Goal: Transaction & Acquisition: Purchase product/service

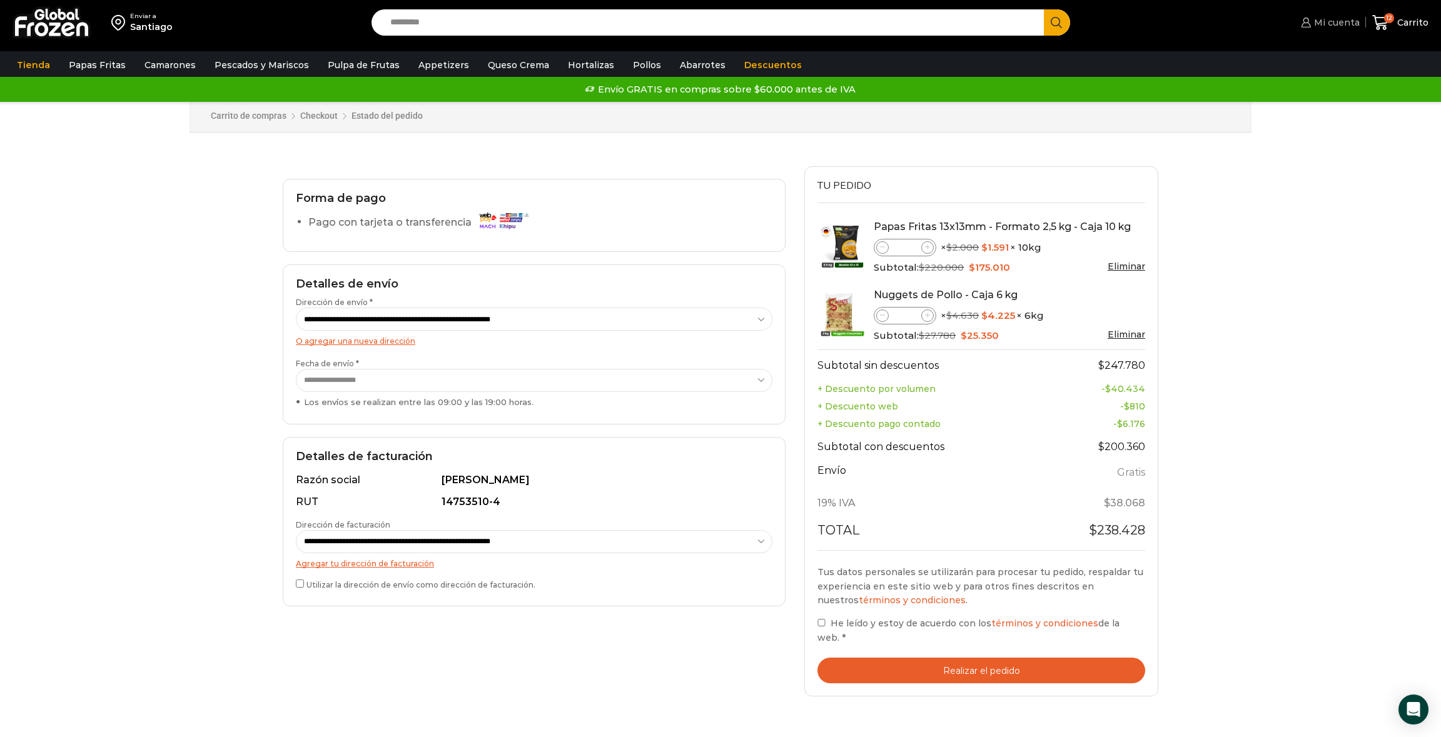
click at [1338, 19] on span "Mi cuenta" at bounding box center [1335, 22] width 49 height 13
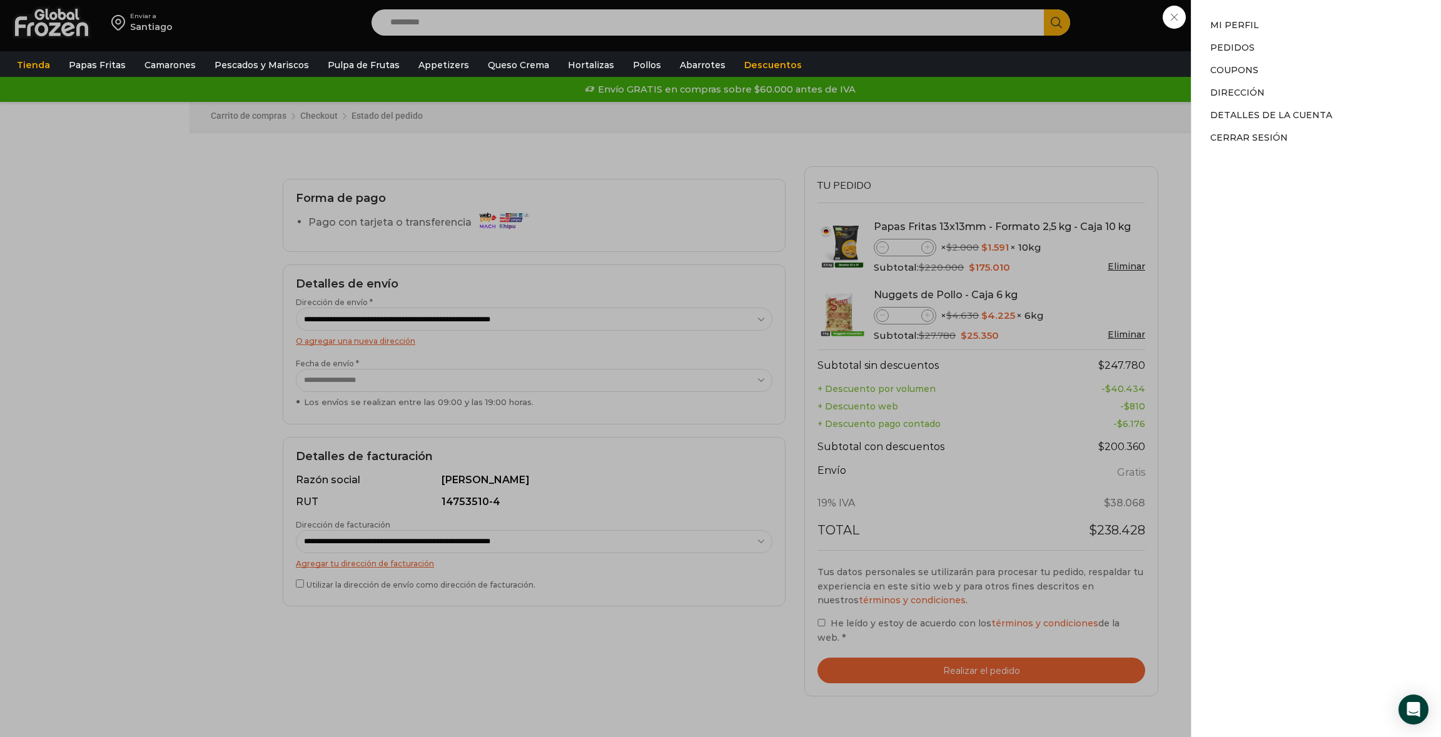
click at [1298, 11] on div "Mi cuenta Mi cuenta Mi perfil Pedidos Descargas Coupons Dirección Detalles de l…" at bounding box center [1328, 22] width 61 height 25
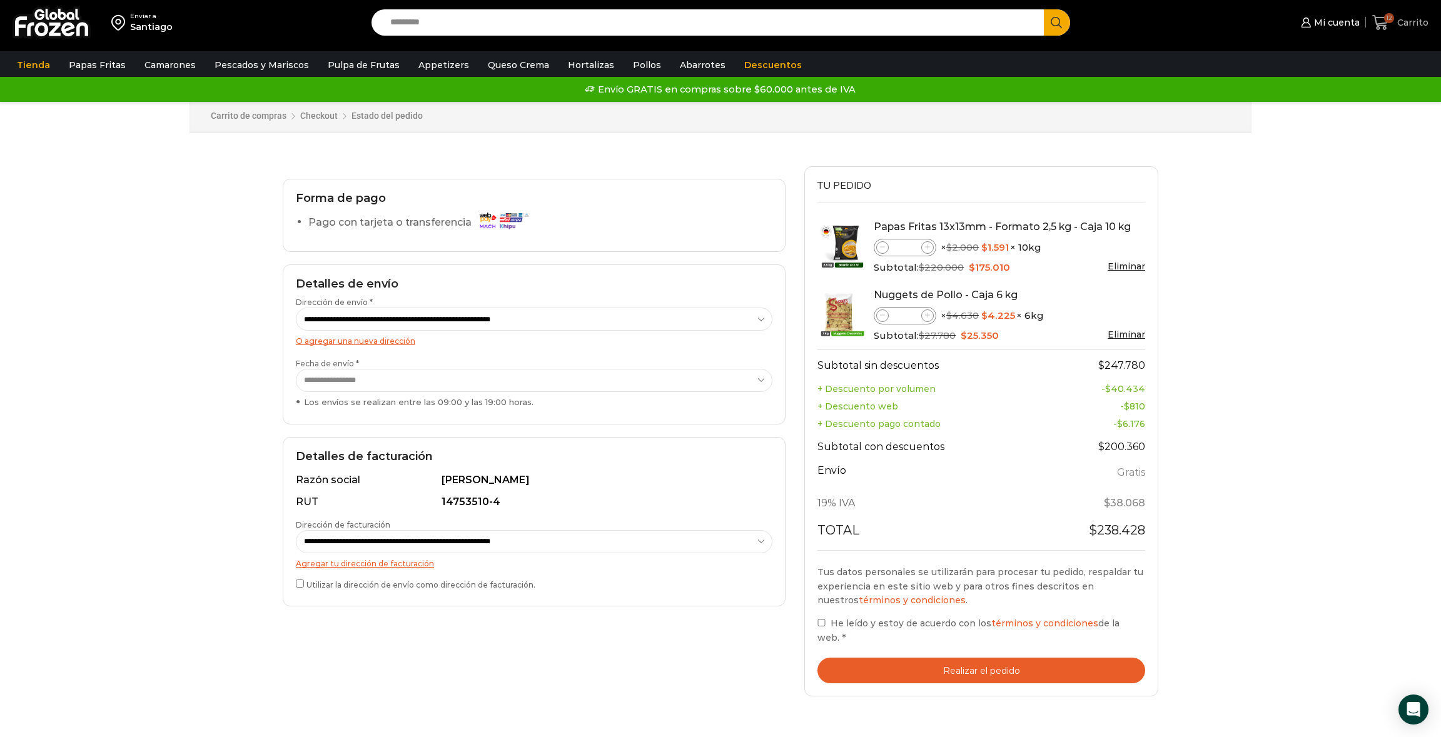
click at [1397, 21] on span "Carrito" at bounding box center [1411, 22] width 34 height 13
click at [70, 28] on img at bounding box center [52, 22] width 78 height 33
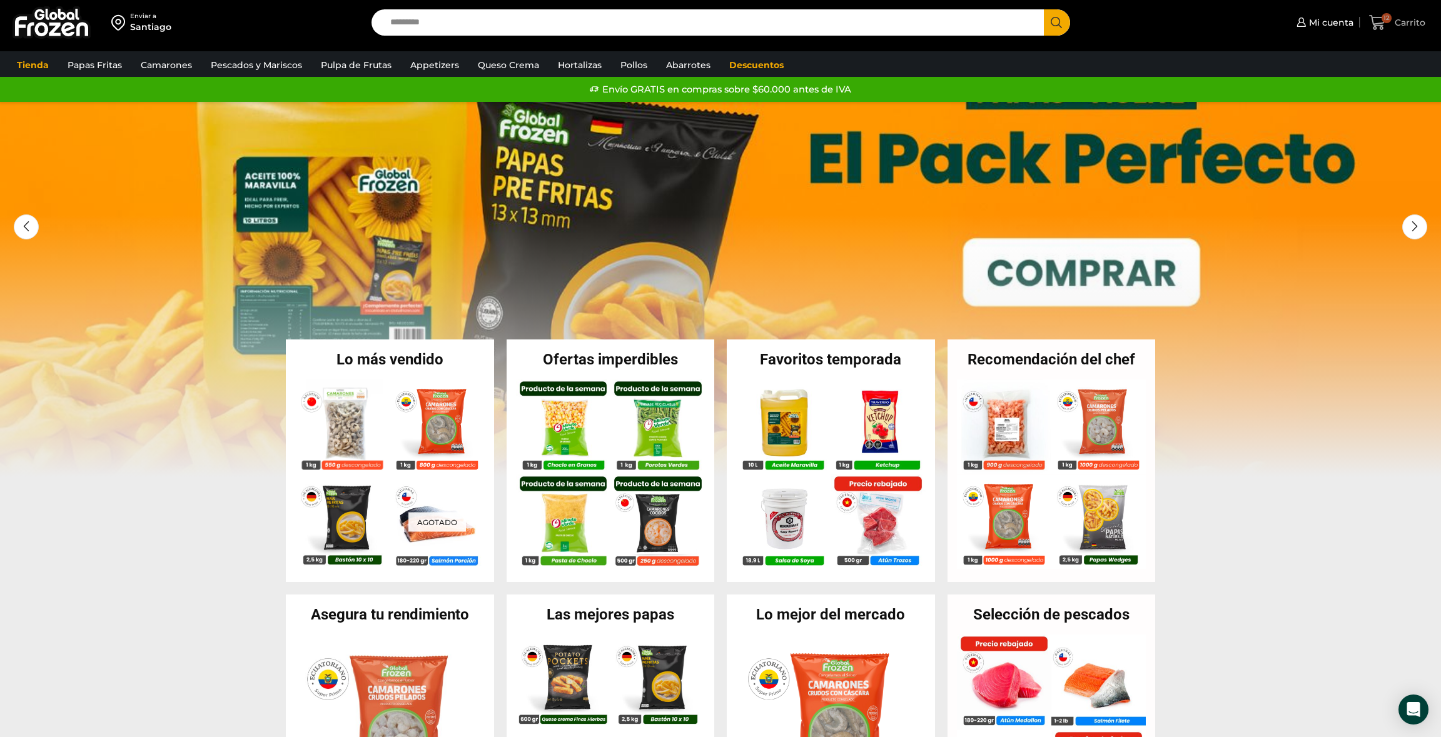
click at [1397, 18] on span "Carrito" at bounding box center [1409, 22] width 34 height 13
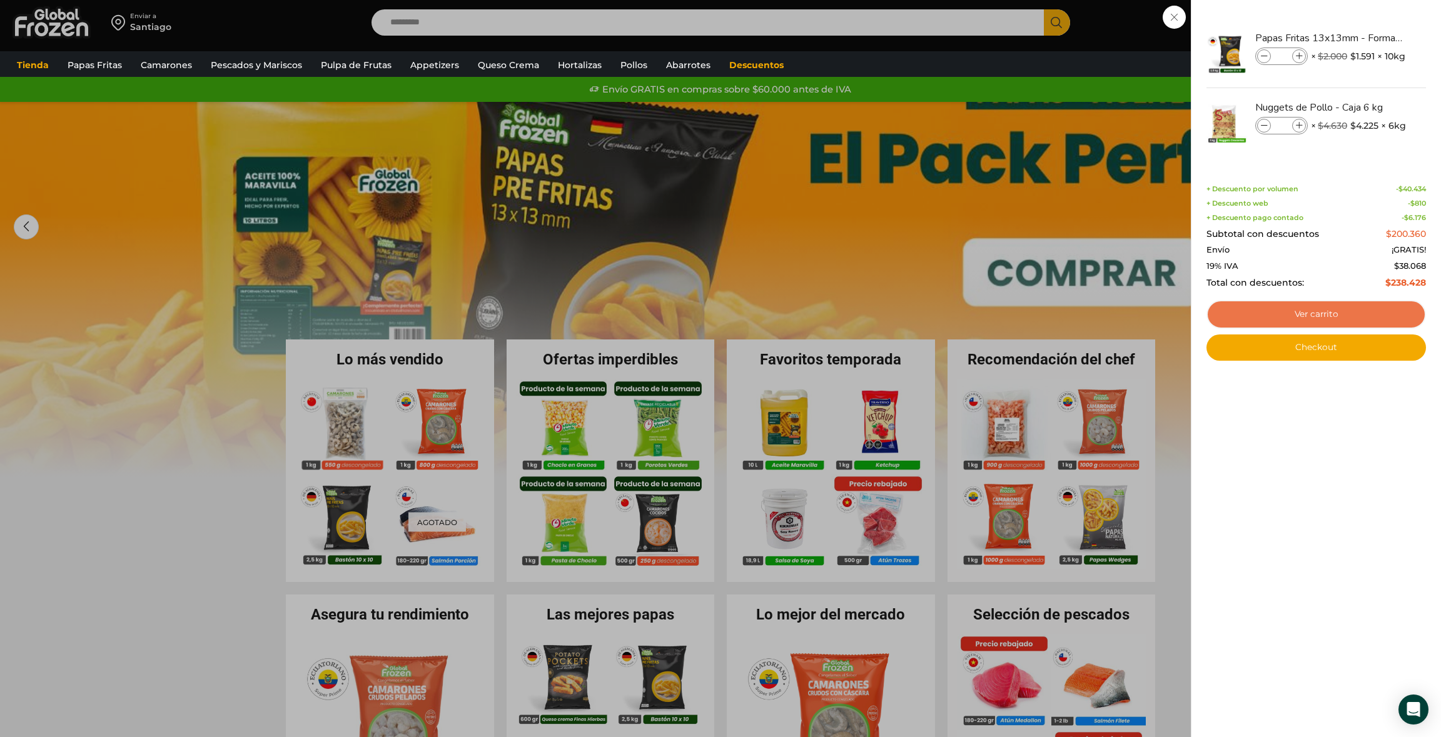
click at [1282, 313] on link "Ver carrito" at bounding box center [1317, 314] width 220 height 29
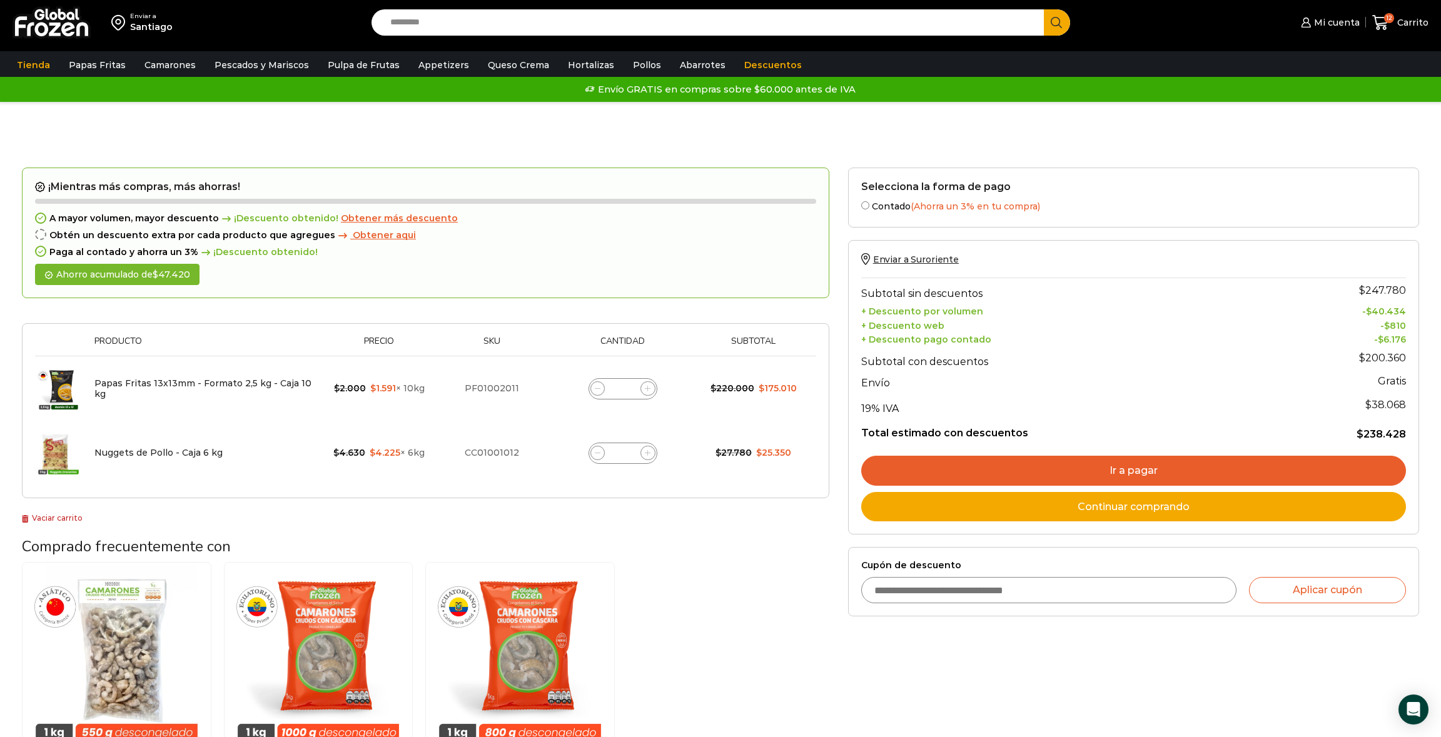
click at [1046, 468] on link "Ir a pagar" at bounding box center [1133, 471] width 545 height 30
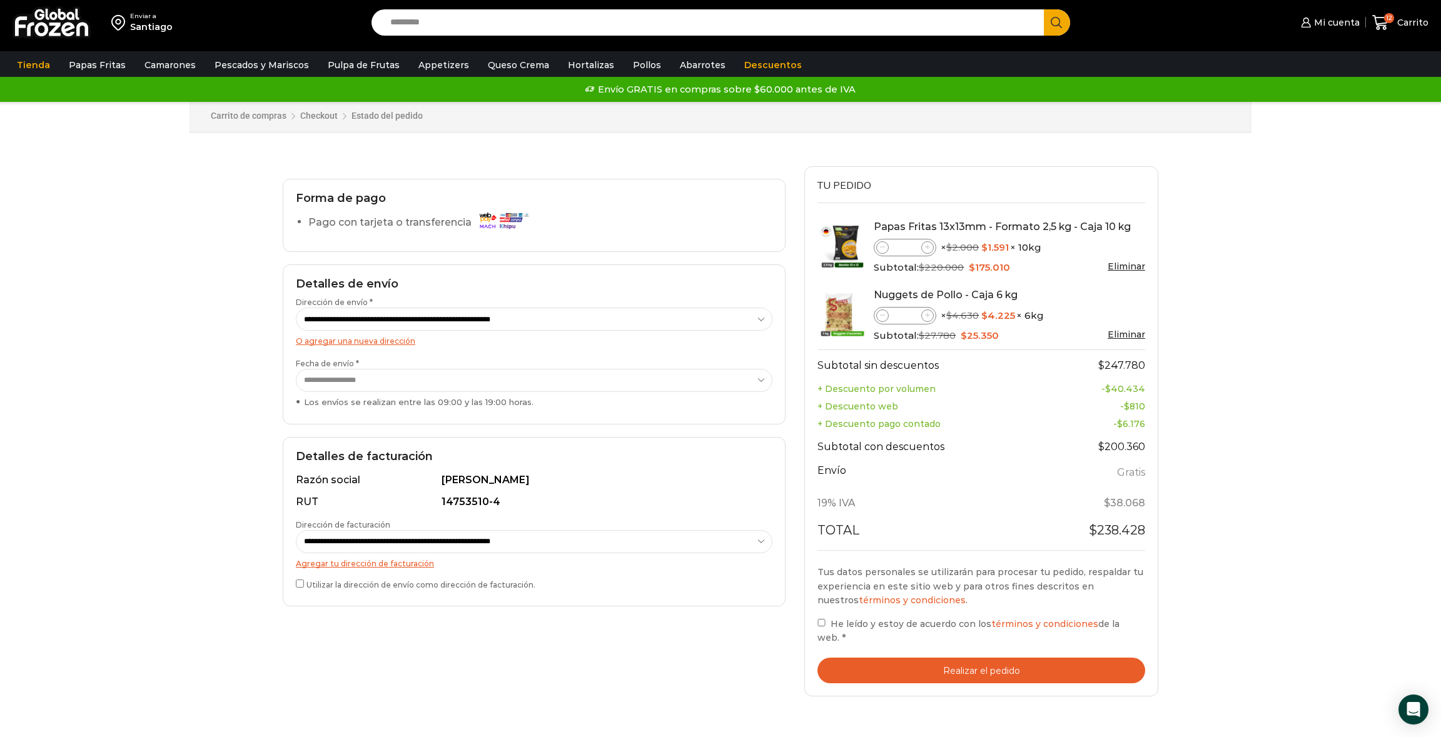
click at [886, 658] on button "Realizar el pedido" at bounding box center [982, 671] width 328 height 26
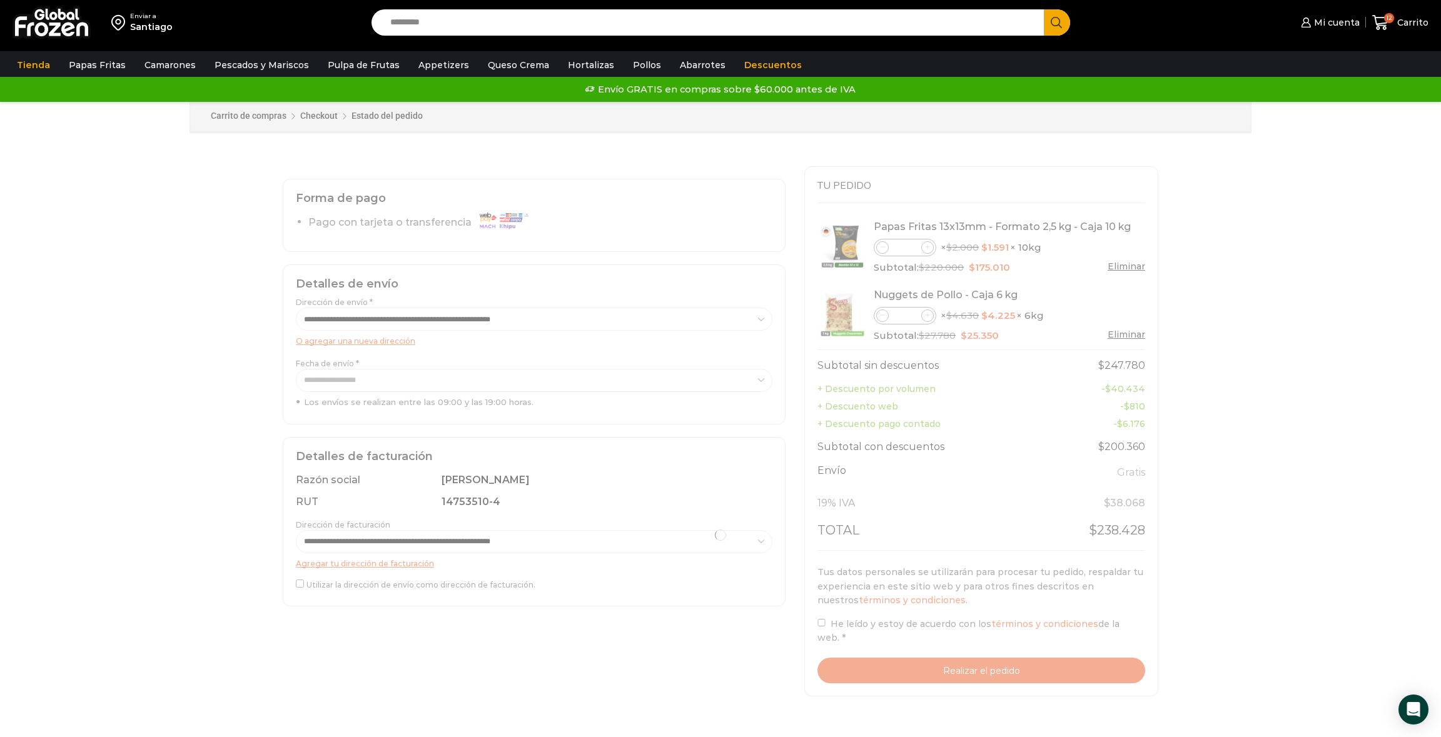
click at [84, 443] on div "Enviar a Santiago Search input Search Mi cuenta Pedidos" at bounding box center [720, 480] width 1441 height 961
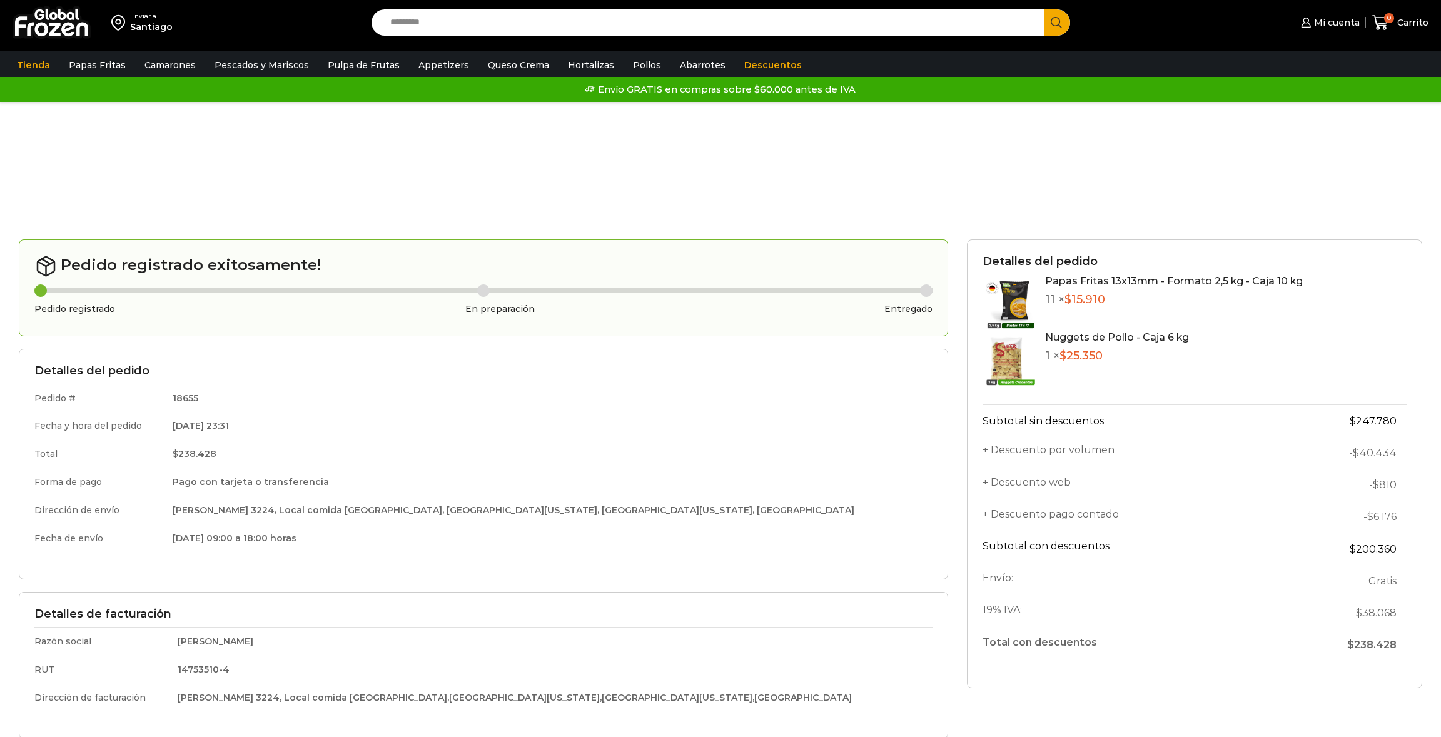
click at [170, 180] on div at bounding box center [720, 183] width 1422 height 113
